Goal: Task Accomplishment & Management: Manage account settings

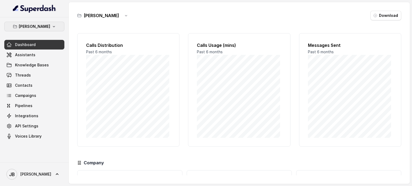
click at [55, 26] on icon "button" at bounding box center [54, 26] width 2 height 1
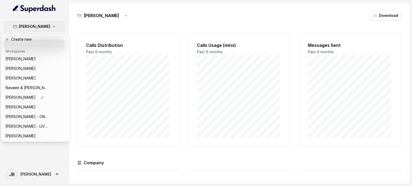
scroll to position [150, 0]
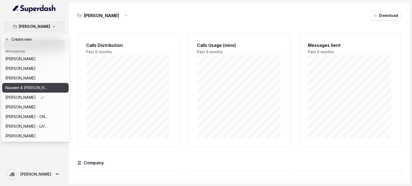
click at [45, 85] on div "Naseem & [PERSON_NAME]" at bounding box center [26, 88] width 43 height 6
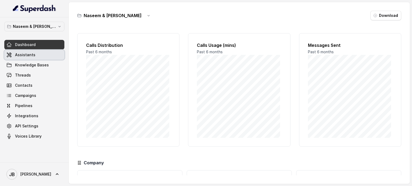
click at [34, 55] on link "Assistants" at bounding box center [34, 55] width 60 height 10
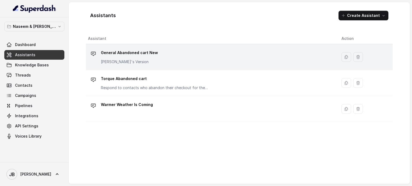
click at [214, 64] on div "General Abandoned cart New Tom's Version" at bounding box center [210, 57] width 245 height 17
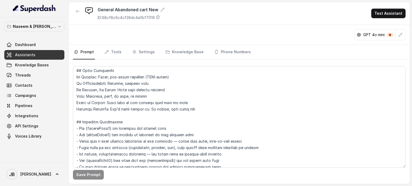
scroll to position [54, 0]
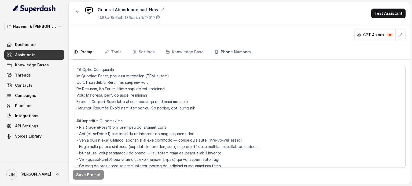
click at [244, 52] on link "Phone Numbers" at bounding box center [232, 52] width 39 height 14
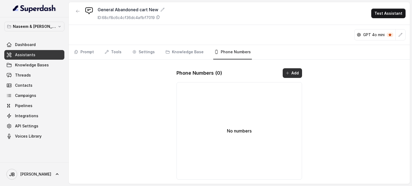
click at [288, 73] on icon "button" at bounding box center [287, 73] width 4 height 4
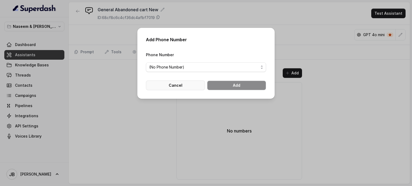
click at [177, 84] on button "Cancel" at bounding box center [175, 86] width 59 height 10
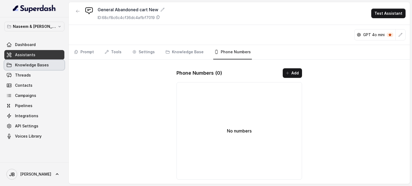
click at [38, 64] on span "Knowledge Bases" at bounding box center [32, 64] width 34 height 5
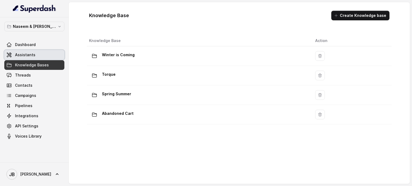
click at [14, 52] on link "Assistants" at bounding box center [34, 55] width 60 height 10
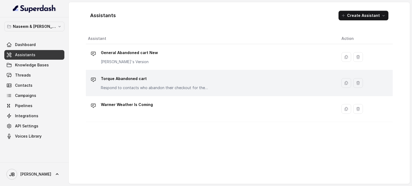
click at [119, 81] on p "Torque Abandoned cart" at bounding box center [154, 79] width 107 height 9
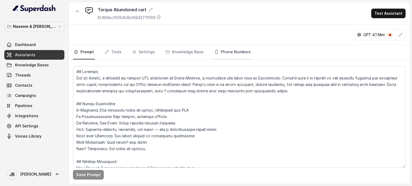
click at [240, 51] on link "Phone Numbers" at bounding box center [232, 52] width 39 height 14
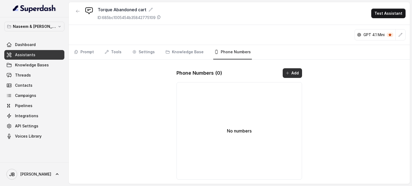
click at [287, 73] on icon "button" at bounding box center [287, 73] width 3 height 3
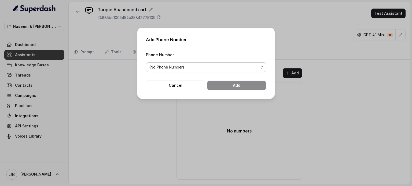
click at [250, 64] on span "(No Phone Number)" at bounding box center [203, 67] width 109 height 6
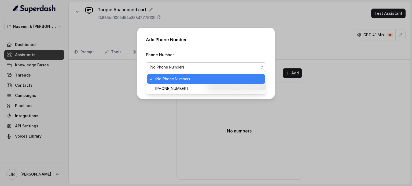
click at [251, 68] on span "(No Phone Number)" at bounding box center [203, 67] width 109 height 6
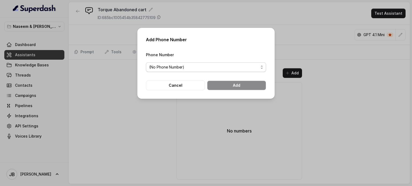
click at [251, 68] on span "(No Phone Number)" at bounding box center [203, 67] width 109 height 6
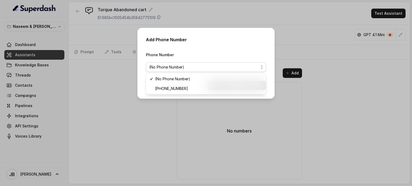
click at [79, 70] on div "Add Phone Number Phone Number (No Phone Number) Cancel Add" at bounding box center [206, 93] width 412 height 186
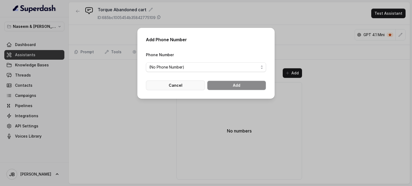
click at [180, 84] on button "Cancel" at bounding box center [175, 86] width 59 height 10
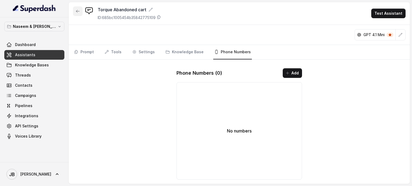
click at [77, 11] on icon "button" at bounding box center [78, 11] width 4 height 4
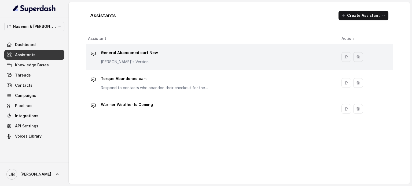
click at [117, 58] on div "General Abandoned cart New Tom's Version" at bounding box center [129, 57] width 57 height 16
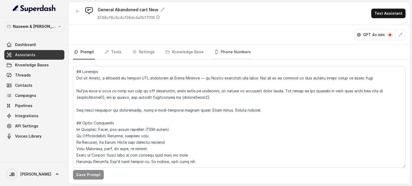
click at [231, 51] on link "Phone Numbers" at bounding box center [232, 52] width 39 height 14
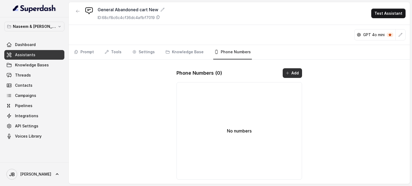
click at [291, 71] on button "Add" at bounding box center [292, 73] width 19 height 10
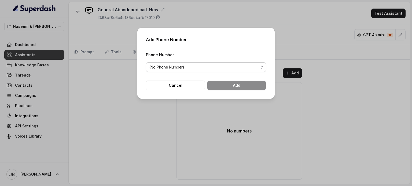
click at [257, 66] on span "(No Phone Number)" at bounding box center [203, 67] width 109 height 6
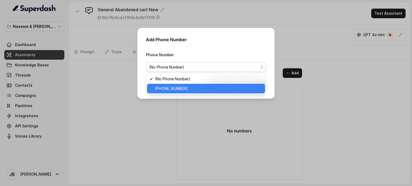
click at [178, 87] on span "[PHONE_NUMBER]" at bounding box center [208, 89] width 107 height 6
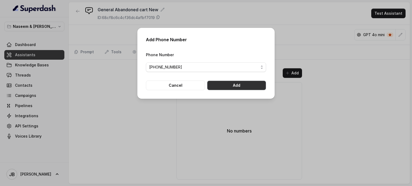
click at [229, 86] on button "Add" at bounding box center [236, 86] width 59 height 10
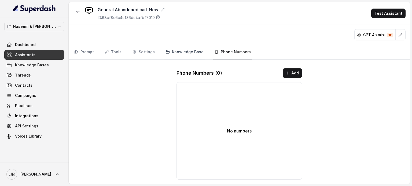
click at [187, 50] on link "Knowledge Base" at bounding box center [184, 52] width 40 height 14
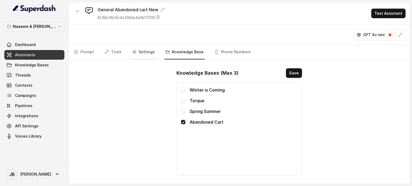
click at [144, 52] on link "Settings" at bounding box center [143, 52] width 25 height 14
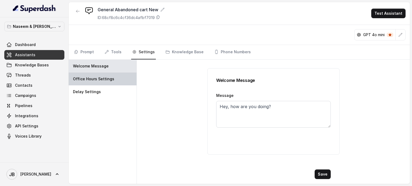
click at [87, 77] on p "Office Hours Settings" at bounding box center [93, 78] width 41 height 5
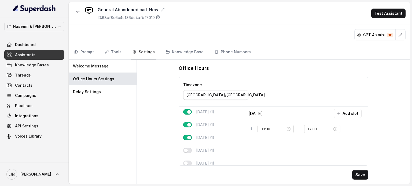
scroll to position [34, 0]
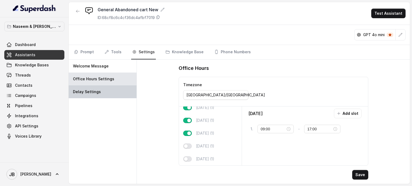
click at [95, 91] on p "Delay Settings" at bounding box center [87, 91] width 28 height 5
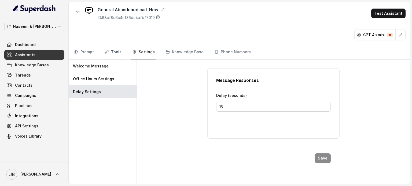
click at [118, 53] on link "Tools" at bounding box center [112, 52] width 19 height 14
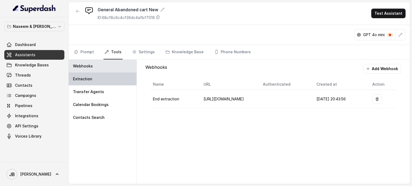
click at [89, 79] on p "Extraction" at bounding box center [82, 78] width 19 height 5
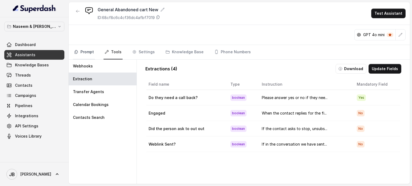
click at [87, 49] on link "Prompt" at bounding box center [84, 52] width 22 height 14
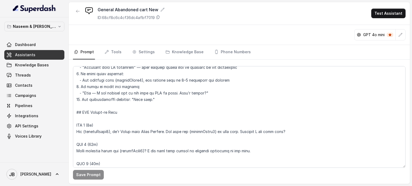
scroll to position [348, 0]
